Goal: Task Accomplishment & Management: Use online tool/utility

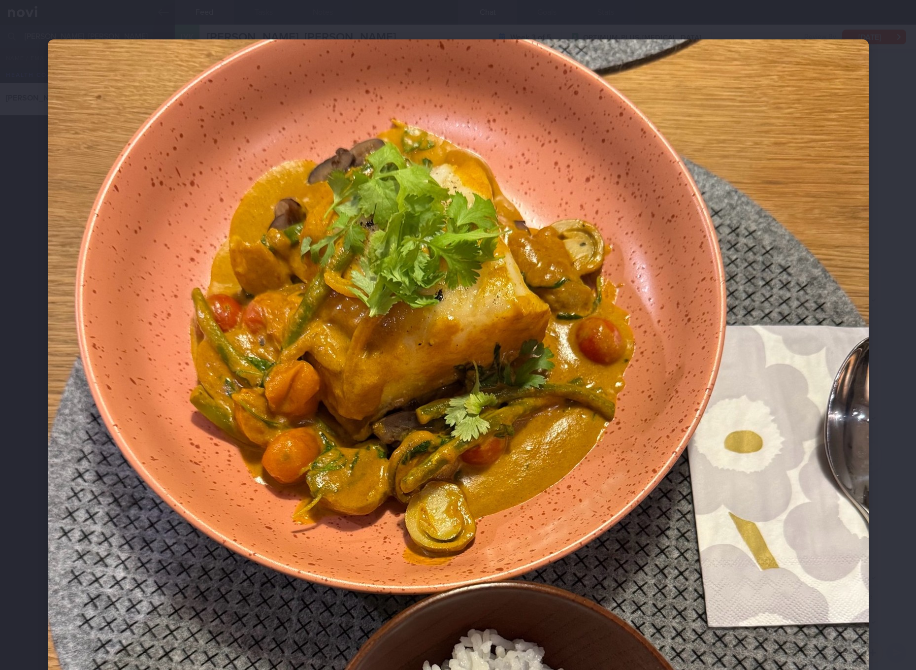
select select "7"
click at [350, 391] on img at bounding box center [458, 531] width 821 height 985
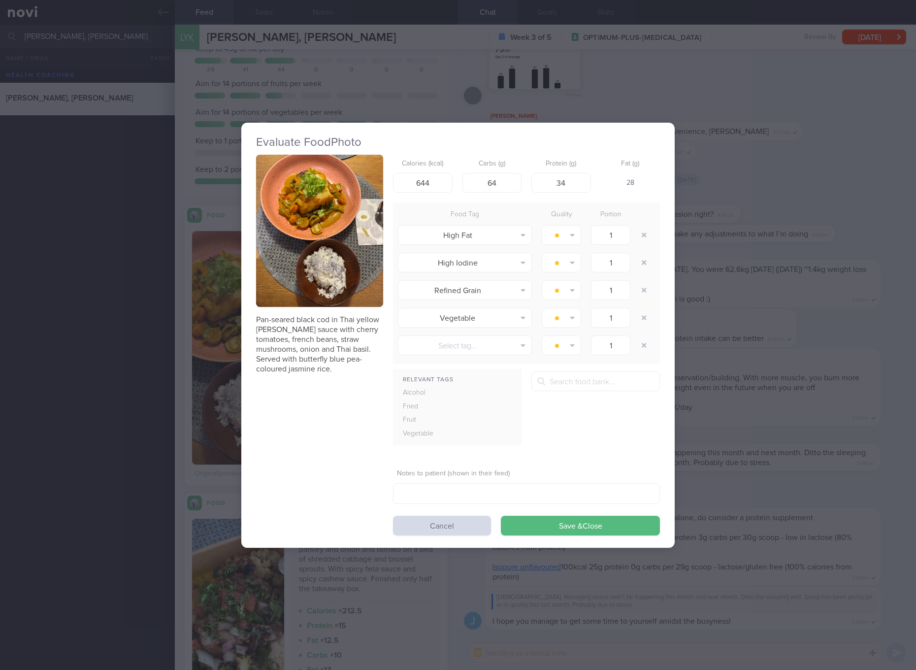
click at [787, 277] on div "Evaluate Food Photo Pan-seared black cod in Thai yellow [PERSON_NAME] sauce wit…" at bounding box center [458, 335] width 916 height 670
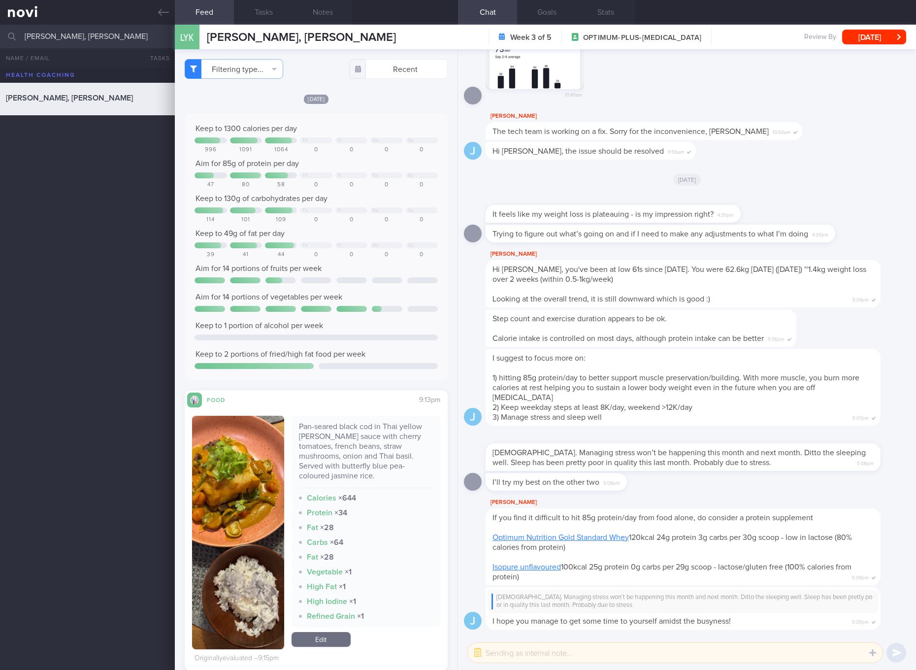
scroll to position [185, 0]
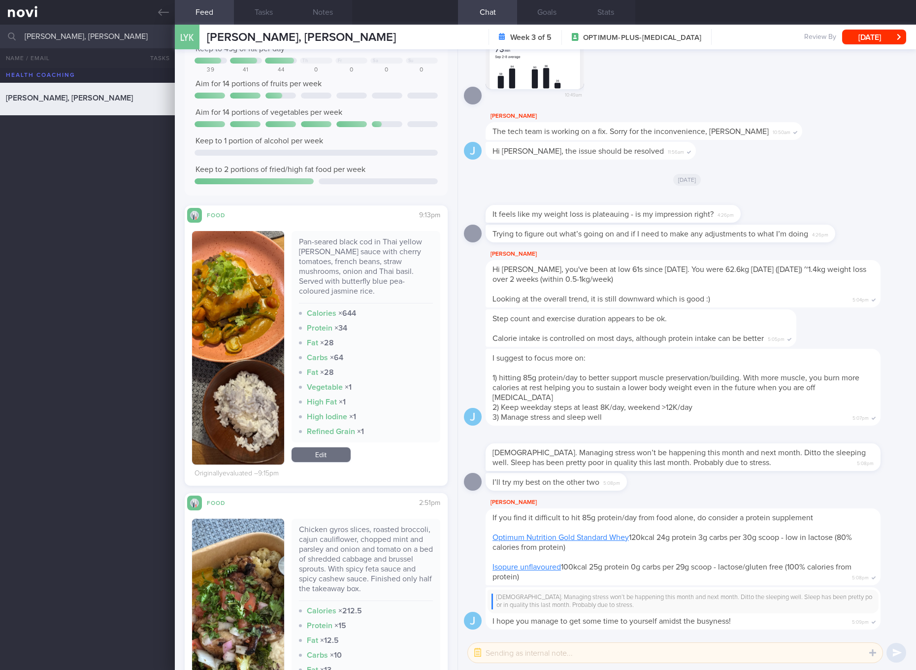
click at [332, 450] on link "Edit" at bounding box center [320, 454] width 59 height 15
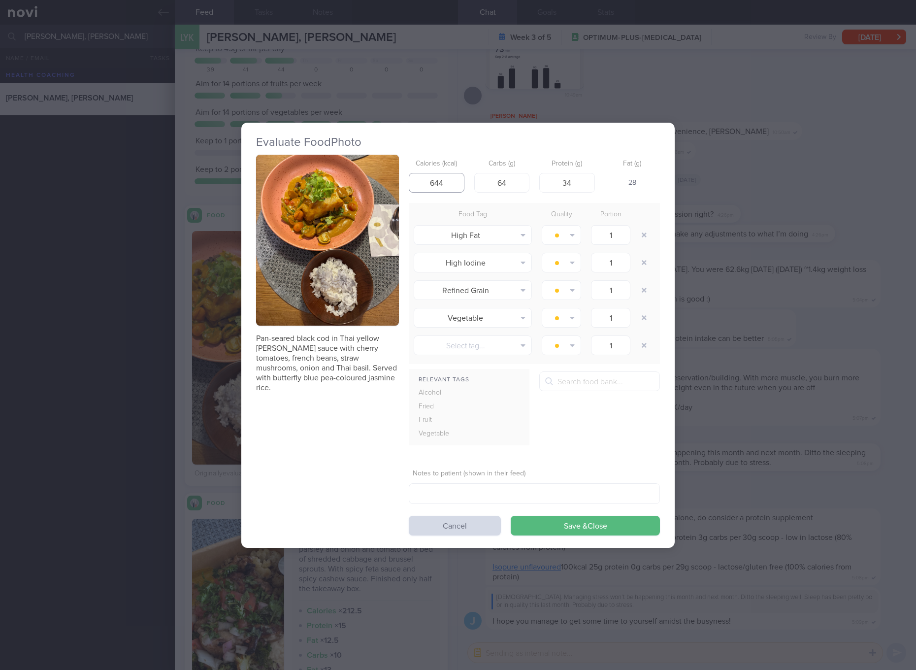
click at [439, 180] on input "644" at bounding box center [437, 183] width 56 height 20
type input "441"
type input "29"
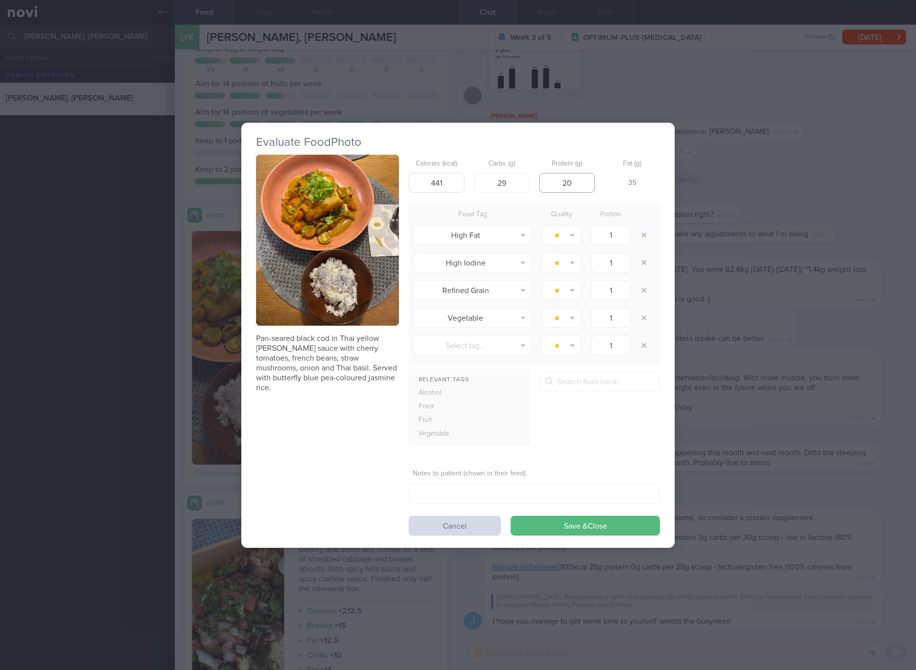
type input "20"
click at [511, 515] on button "Save & Close" at bounding box center [585, 525] width 149 height 20
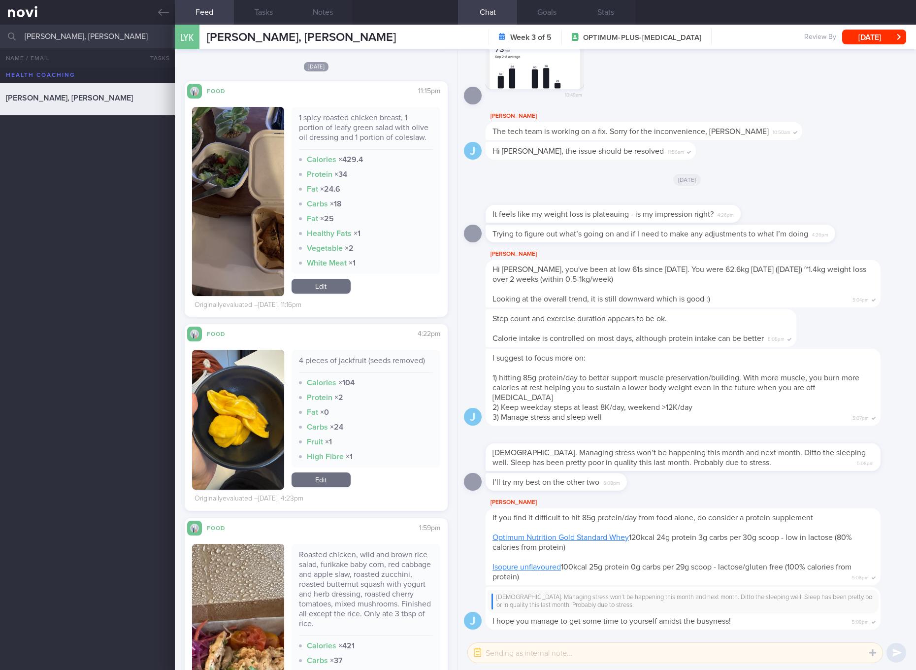
scroll to position [1477, 0]
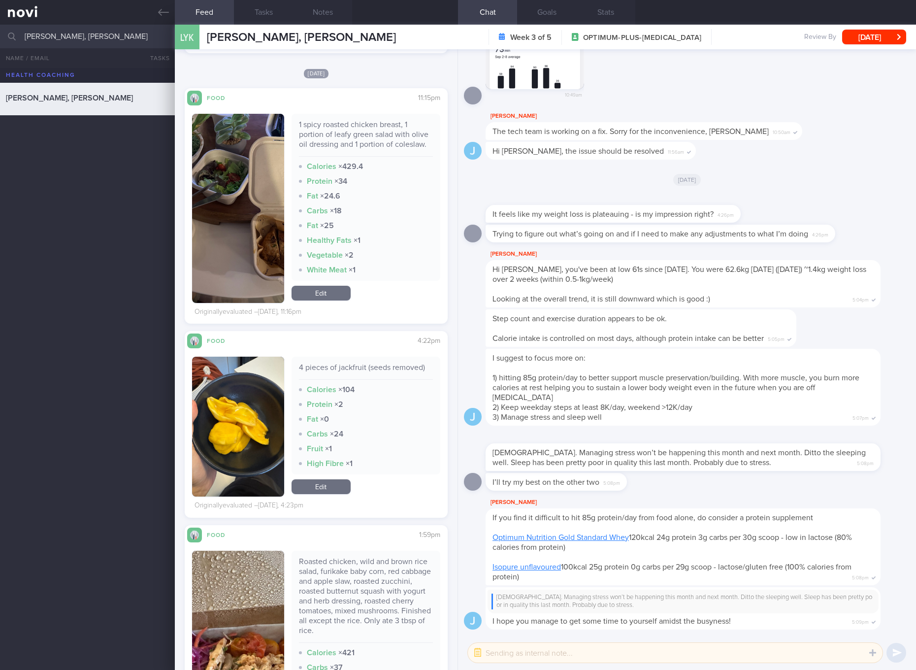
click at [331, 491] on link "Edit" at bounding box center [320, 486] width 59 height 15
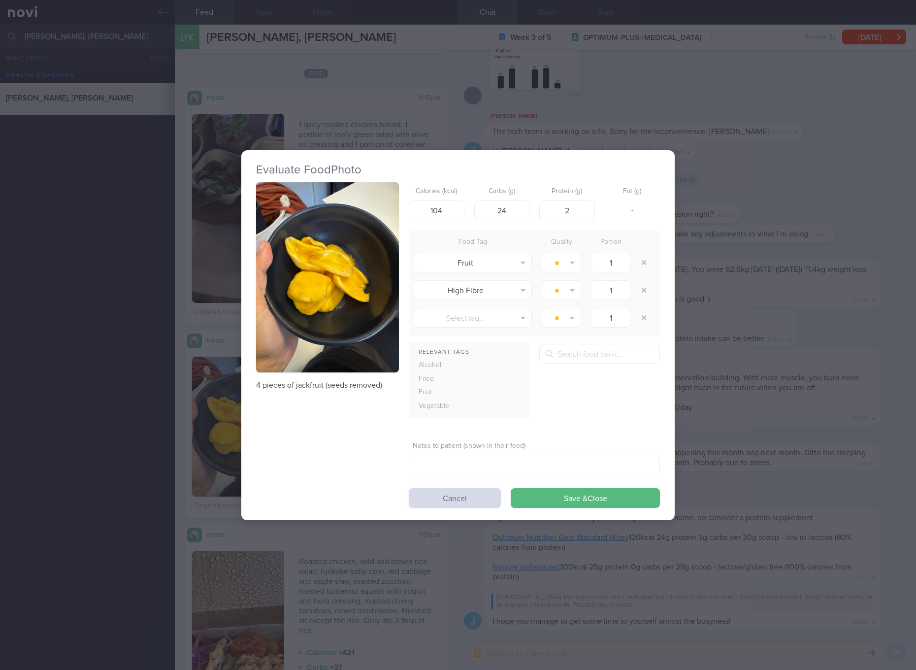
click at [721, 328] on div "Evaluate Food Photo 4 pieces of jackfruit (seeds removed) Calories (kcal) 104 C…" at bounding box center [458, 335] width 916 height 670
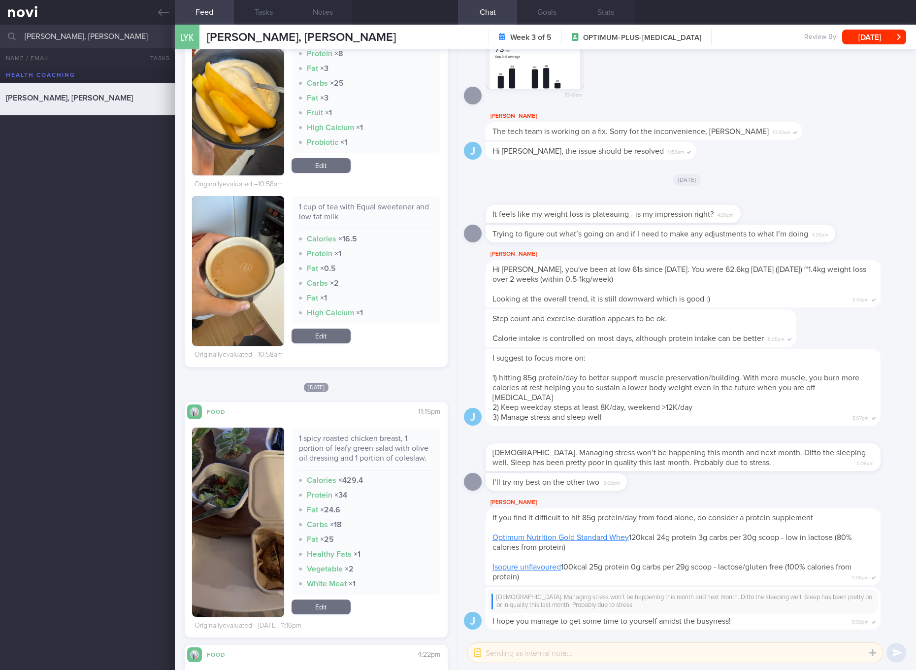
scroll to position [923, 0]
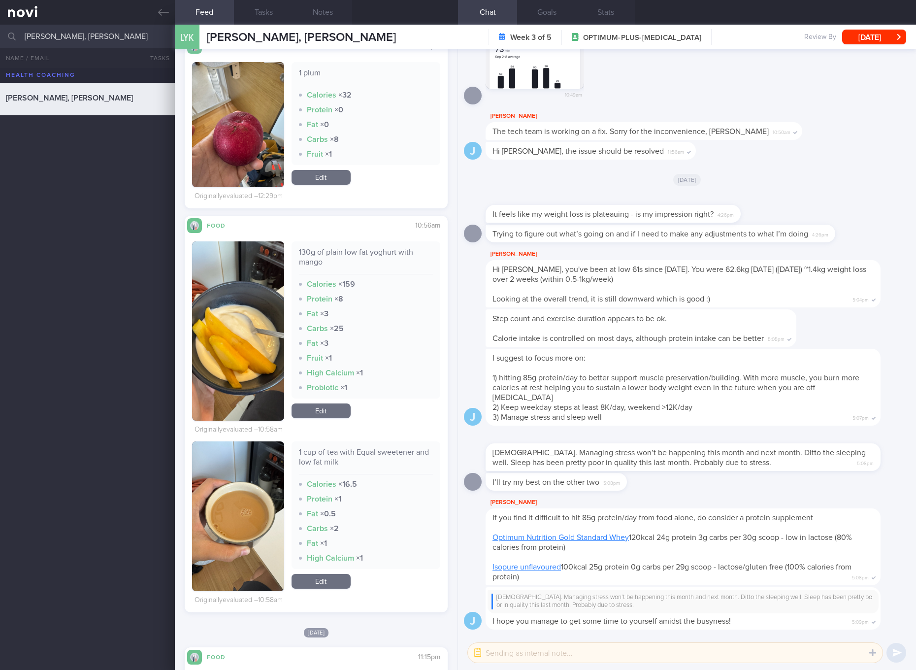
click at [328, 410] on div "130g of plain low fat yoghurt with mango Calories × 159 Protein × 8 Fat × 3 Car…" at bounding box center [365, 330] width 149 height 179
click at [328, 412] on div "130g of plain low fat yoghurt with mango Calories × 159 Protein × 8 Fat × 3 Car…" at bounding box center [365, 330] width 149 height 179
click at [328, 418] on link "Edit" at bounding box center [320, 410] width 59 height 15
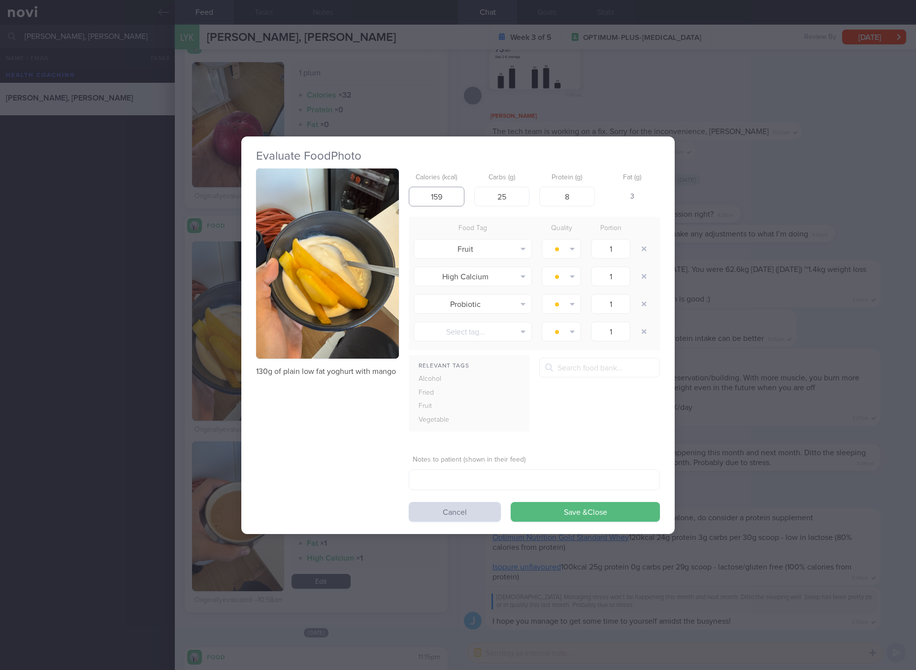
click at [428, 198] on input "159" at bounding box center [437, 197] width 56 height 20
type input "96"
type input "16"
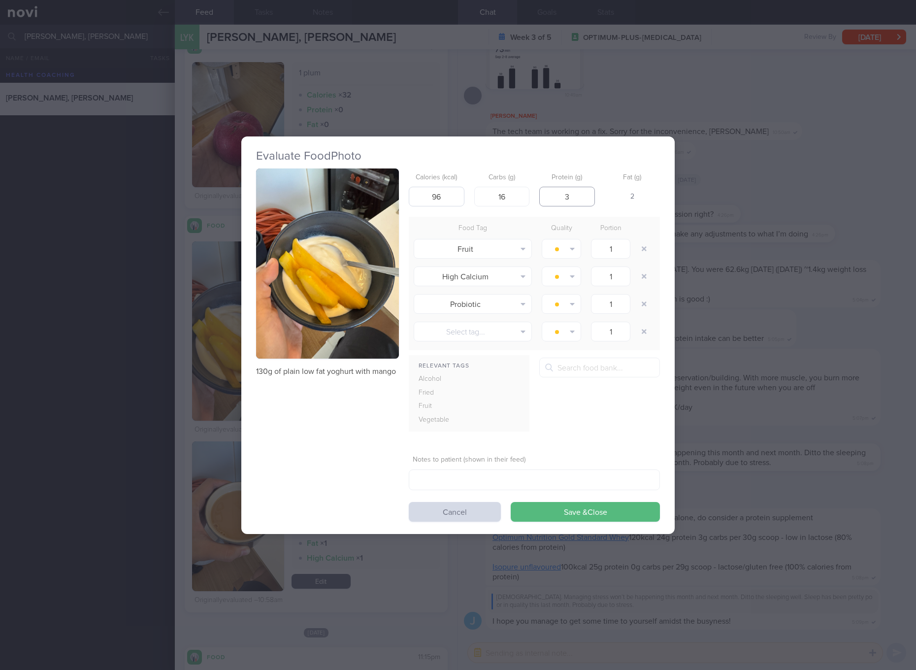
type input "3"
click at [511, 502] on button "Save & Close" at bounding box center [585, 512] width 149 height 20
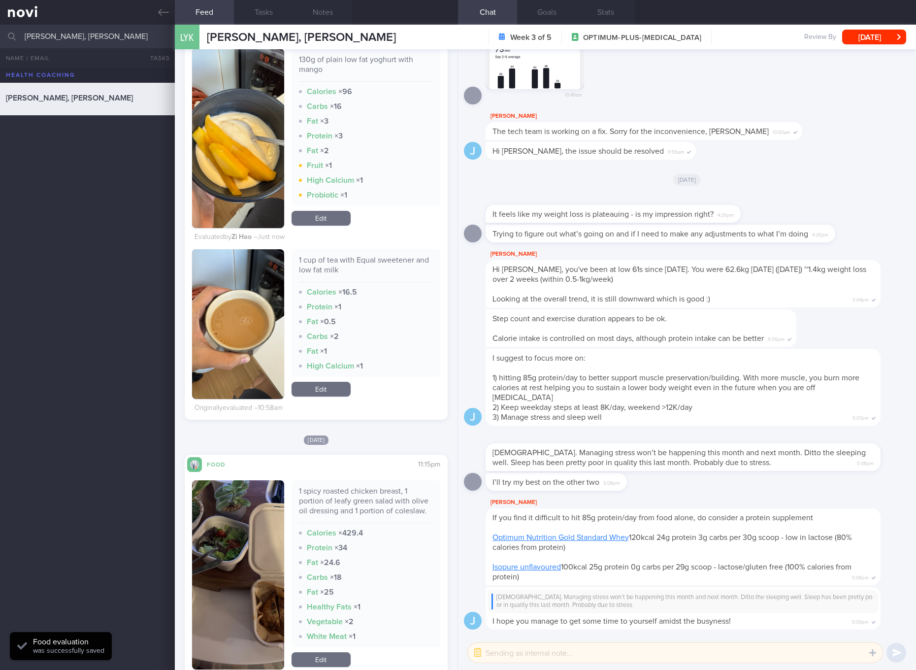
scroll to position [1477, 0]
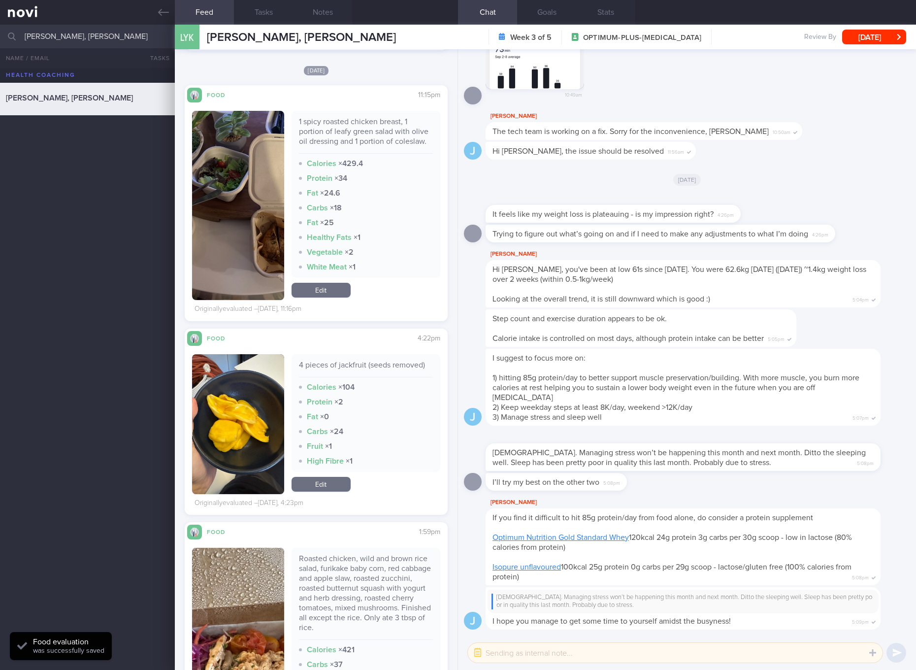
click at [239, 253] on img "button" at bounding box center [238, 205] width 92 height 189
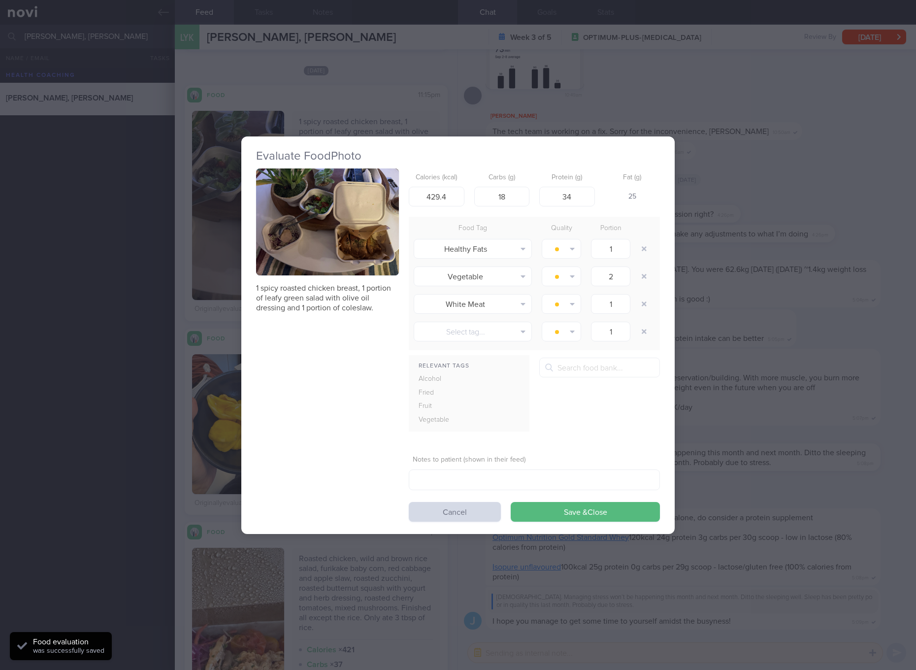
click at [346, 239] on button "button" at bounding box center [327, 221] width 143 height 107
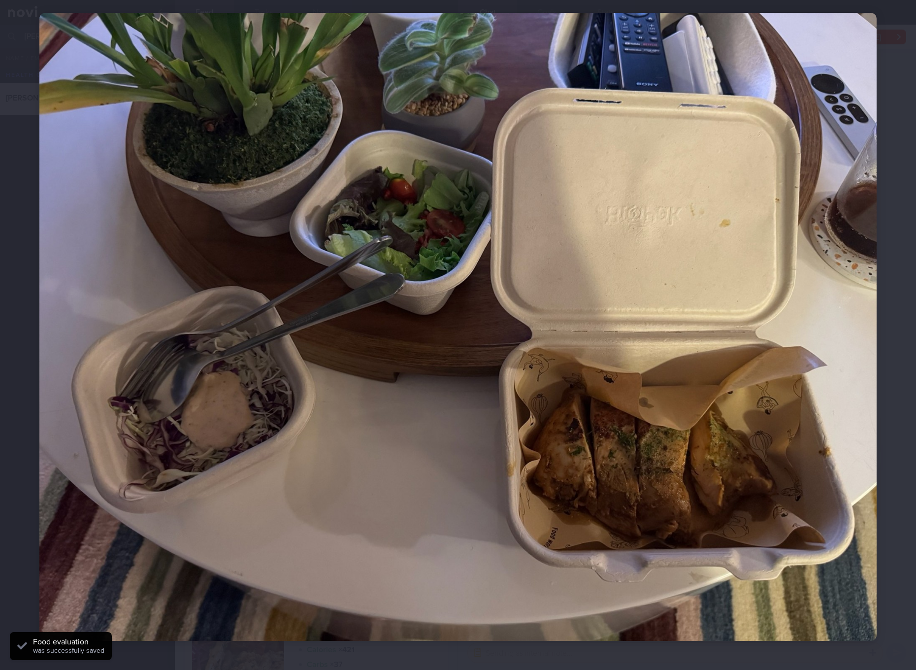
scroll to position [30, 0]
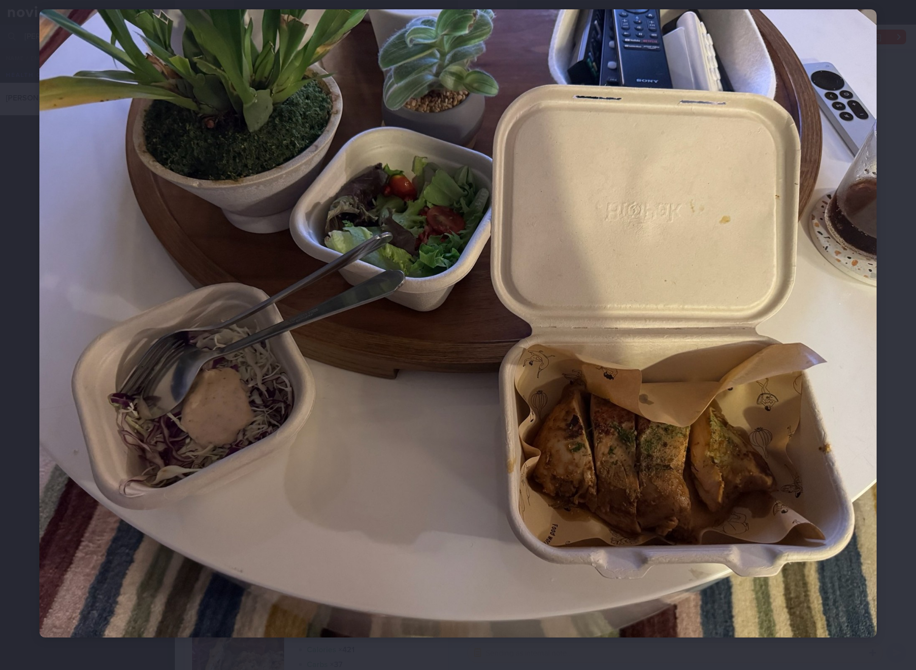
click at [605, 318] on img at bounding box center [457, 323] width 837 height 628
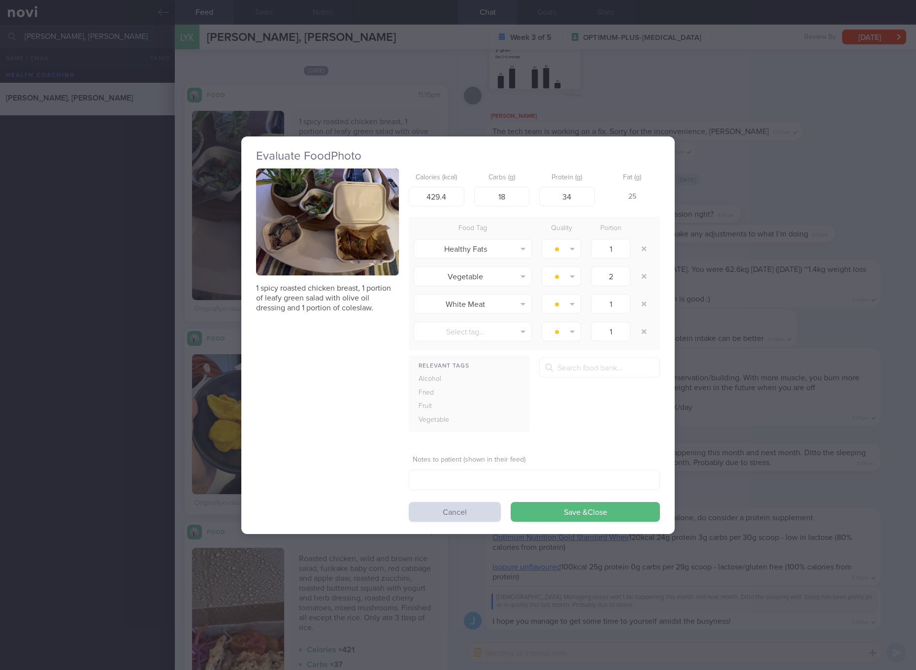
click at [812, 307] on div "Evaluate Food Photo 1 spicy roasted chicken breast, 1 portion of leafy green sa…" at bounding box center [458, 335] width 916 height 670
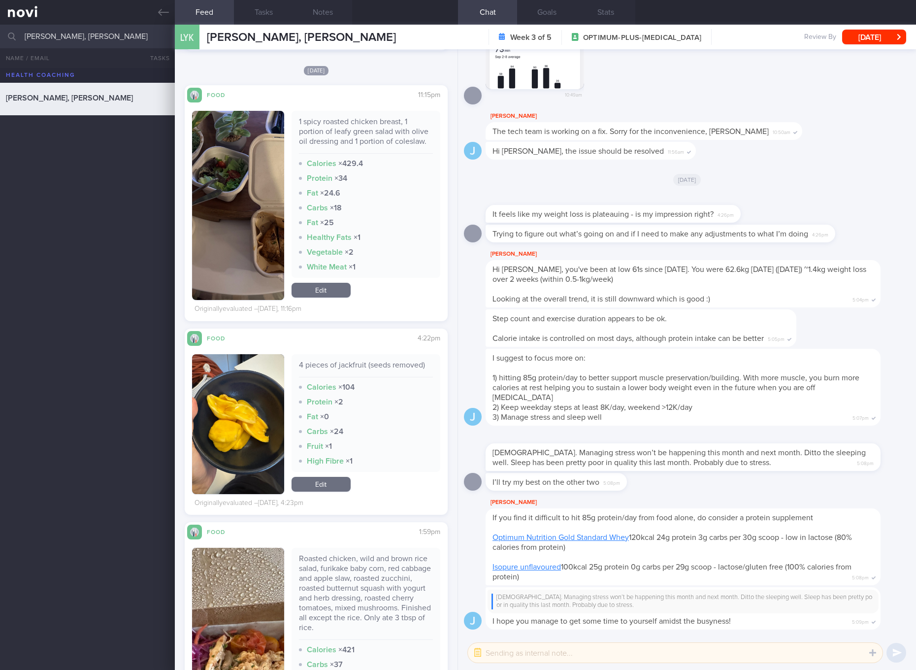
click at [342, 125] on div "1 spicy roasted chicken breast, 1 portion of leafy green salad with olive oil d…" at bounding box center [365, 194] width 149 height 167
copy div "1 spicy roasted chicken breast, 1 portion of leafy green salad with olive oil d…"
click at [276, 237] on img "button" at bounding box center [238, 205] width 92 height 189
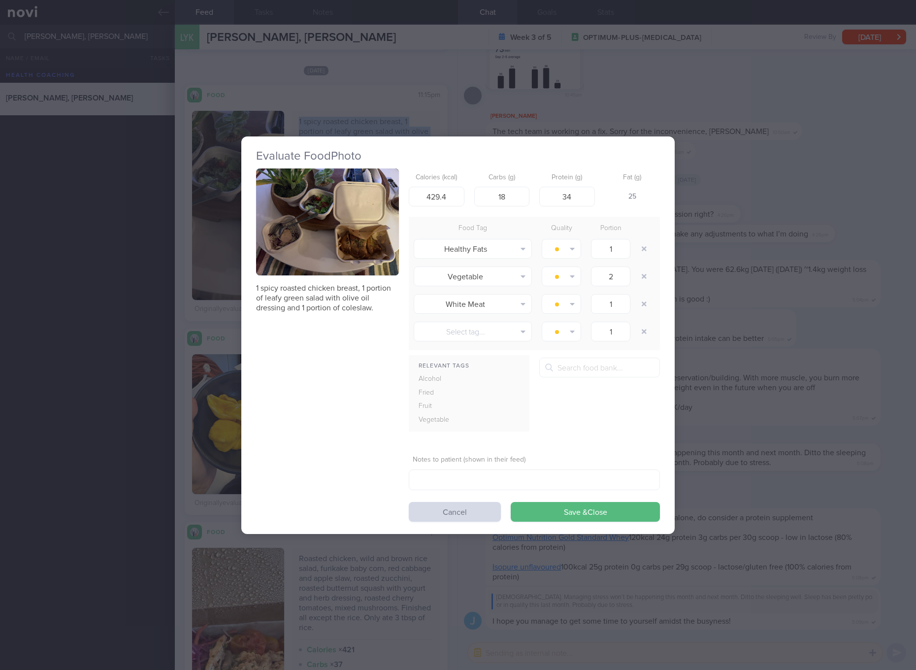
click at [347, 239] on button "button" at bounding box center [327, 221] width 143 height 107
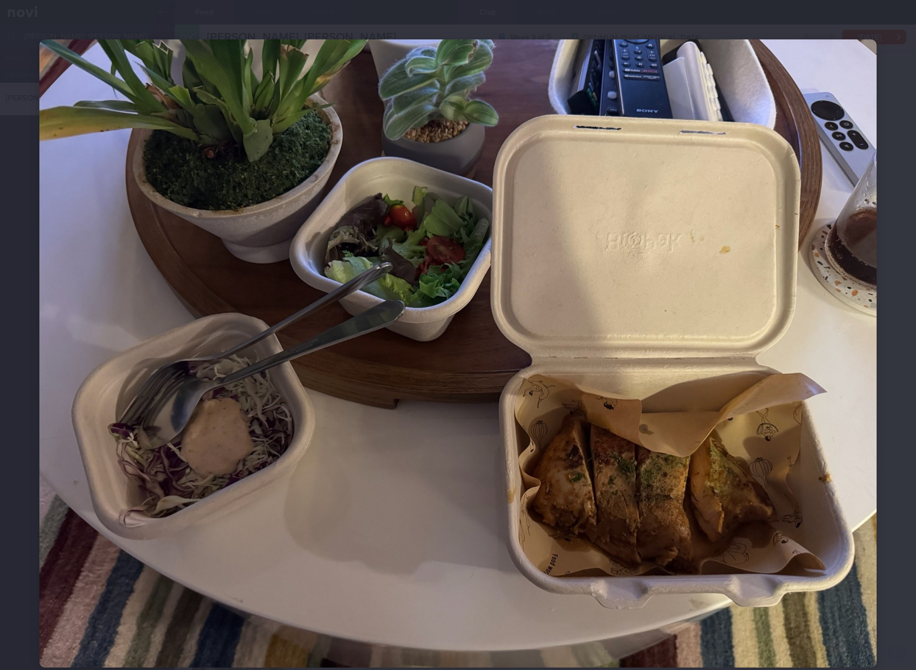
click at [465, 284] on img at bounding box center [457, 353] width 837 height 628
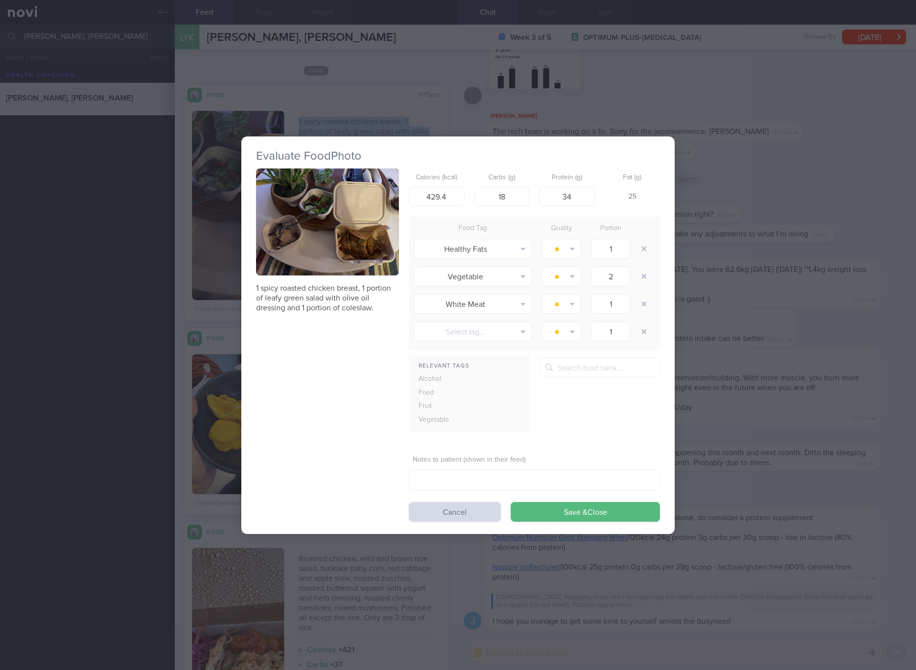
click at [273, 224] on img "button" at bounding box center [327, 221] width 143 height 107
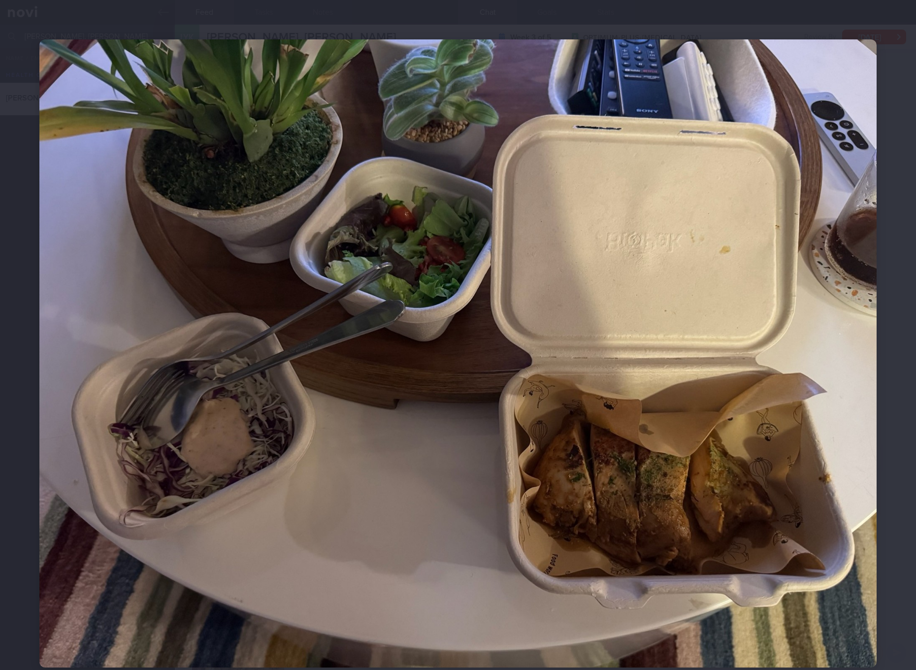
click at [516, 367] on img at bounding box center [457, 353] width 837 height 628
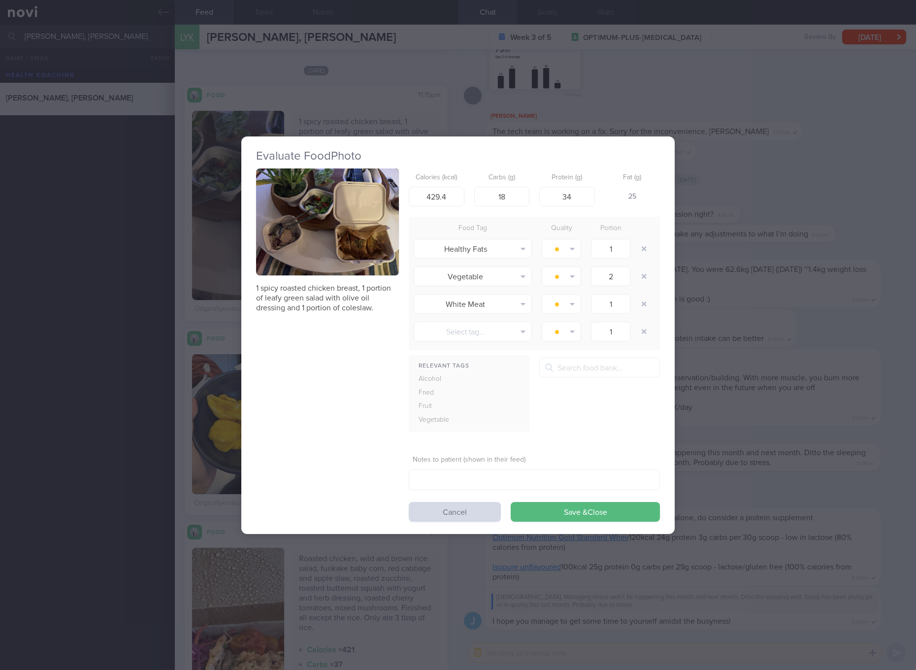
click at [658, 422] on div "Relevant Tags Alcohol Fried Fruit Vegetable" at bounding box center [534, 397] width 251 height 81
click at [752, 417] on div "Evaluate Food Photo 1 spicy roasted chicken breast, 1 portion of leafy green sa…" at bounding box center [458, 335] width 916 height 670
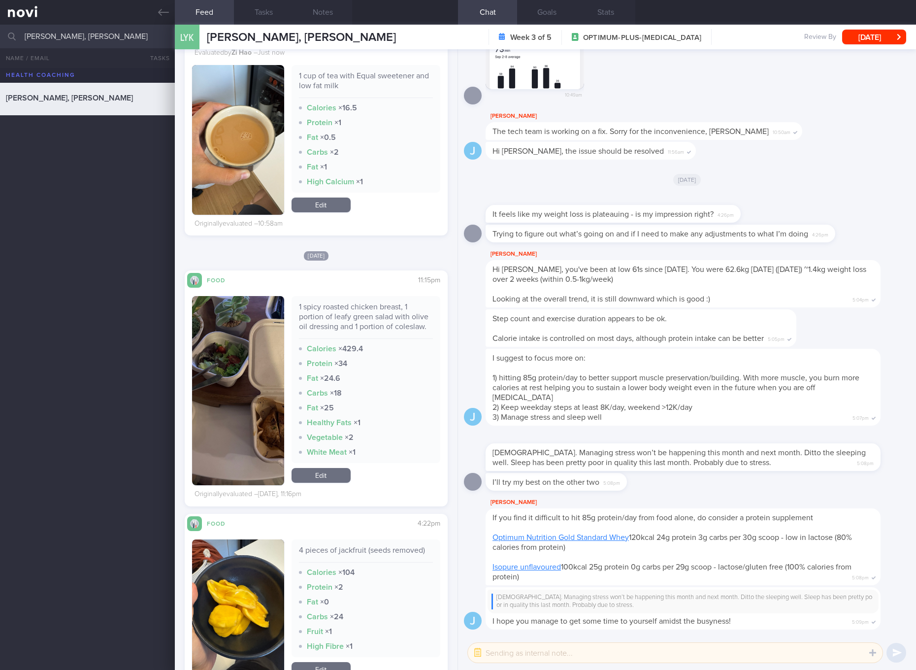
scroll to position [1477, 0]
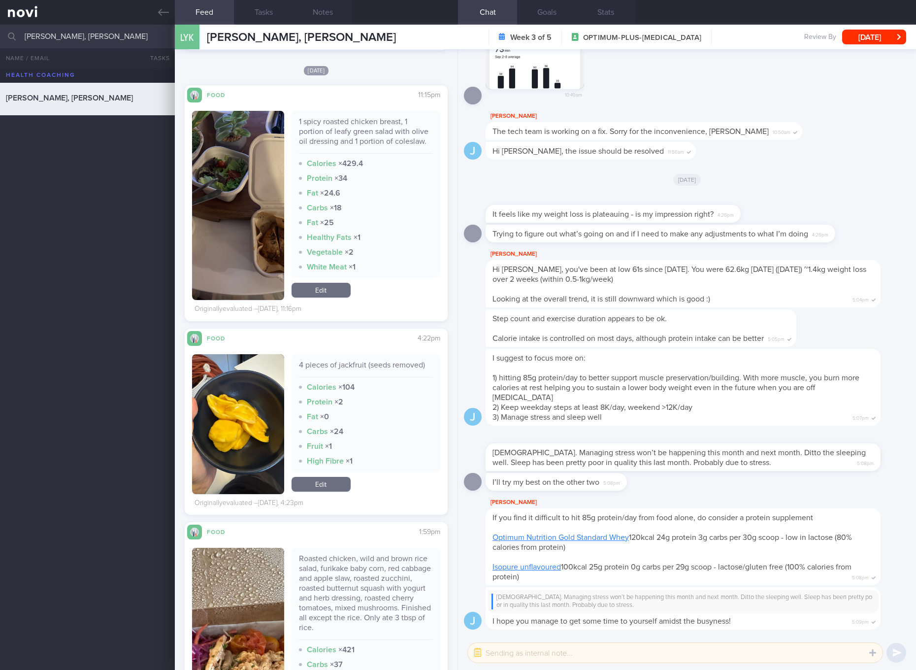
click at [303, 300] on div "1 spicy roasted chicken breast, 1 portion of leafy green salad with olive oil d…" at bounding box center [365, 205] width 149 height 189
click at [306, 297] on link "Edit" at bounding box center [320, 290] width 59 height 15
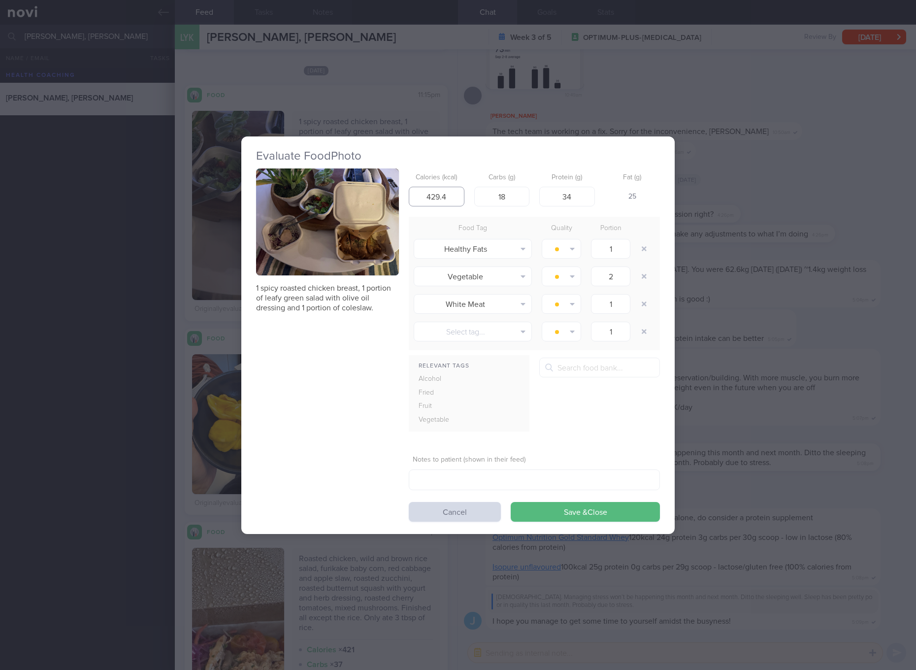
click at [435, 197] on input "429.4" at bounding box center [437, 197] width 56 height 20
type input "347"
type input "12"
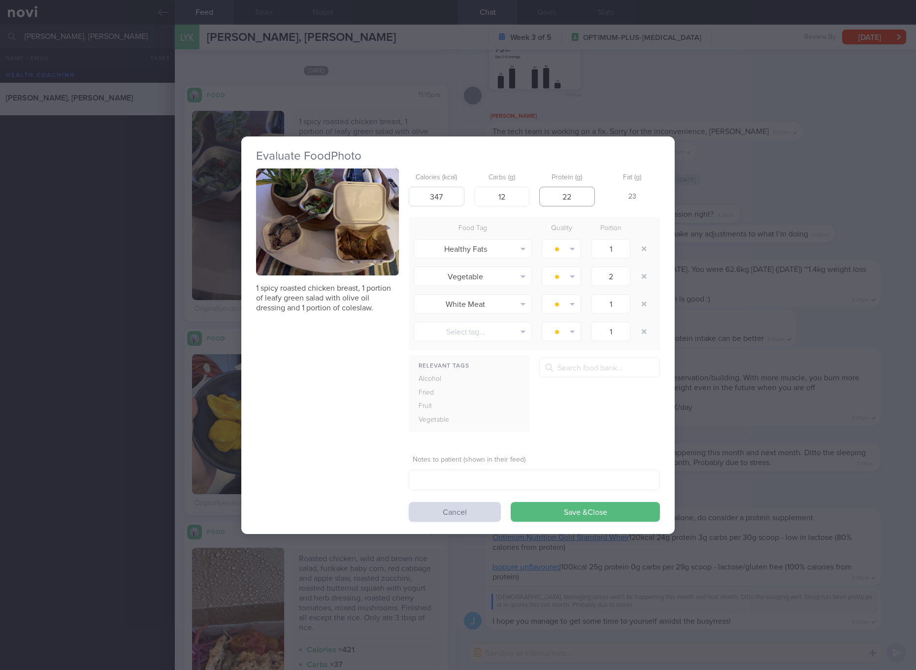
type input "22"
click at [511, 502] on button "Save & Close" at bounding box center [585, 512] width 149 height 20
